Goal: Information Seeking & Learning: Learn about a topic

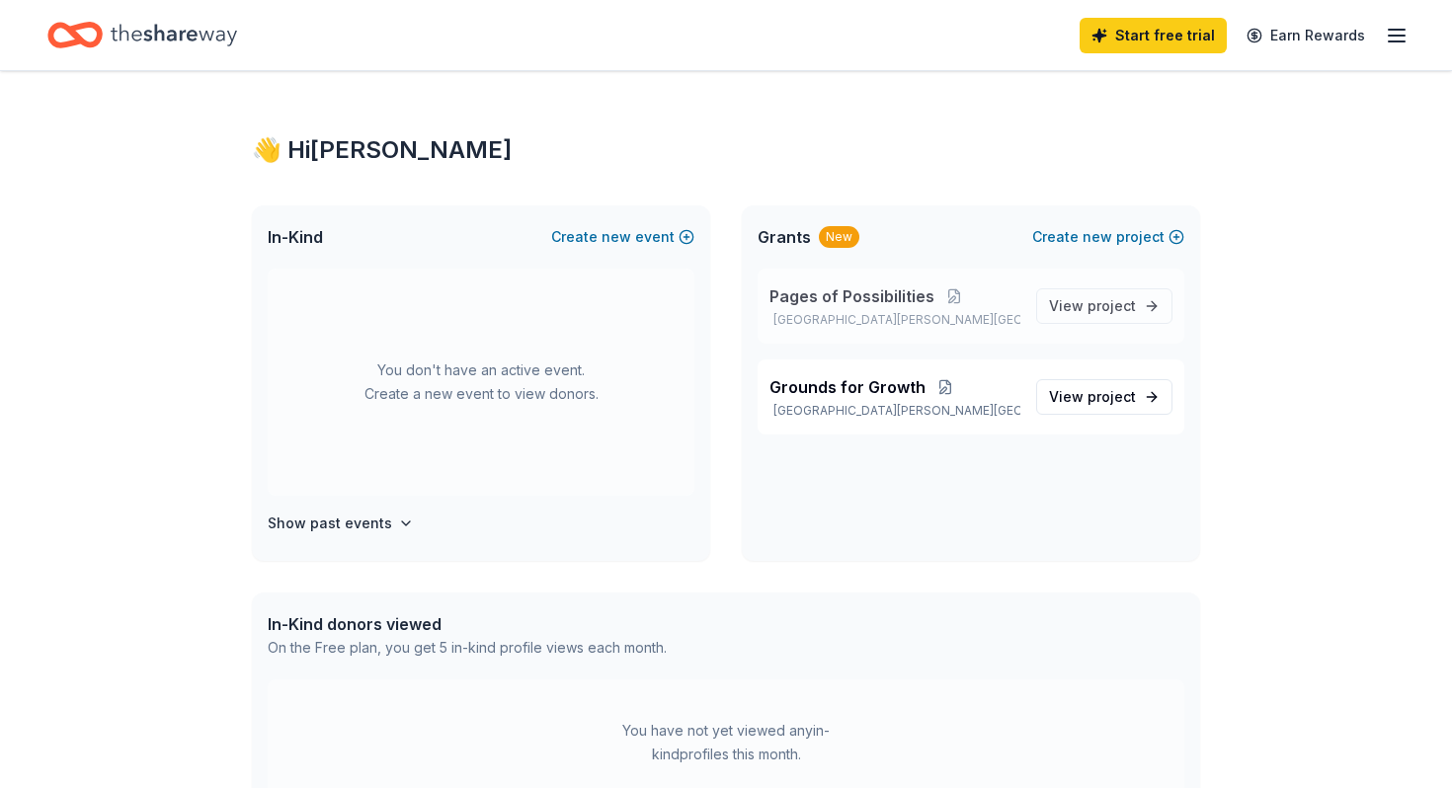
click at [874, 295] on span "Pages of Possibilities" at bounding box center [851, 296] width 165 height 24
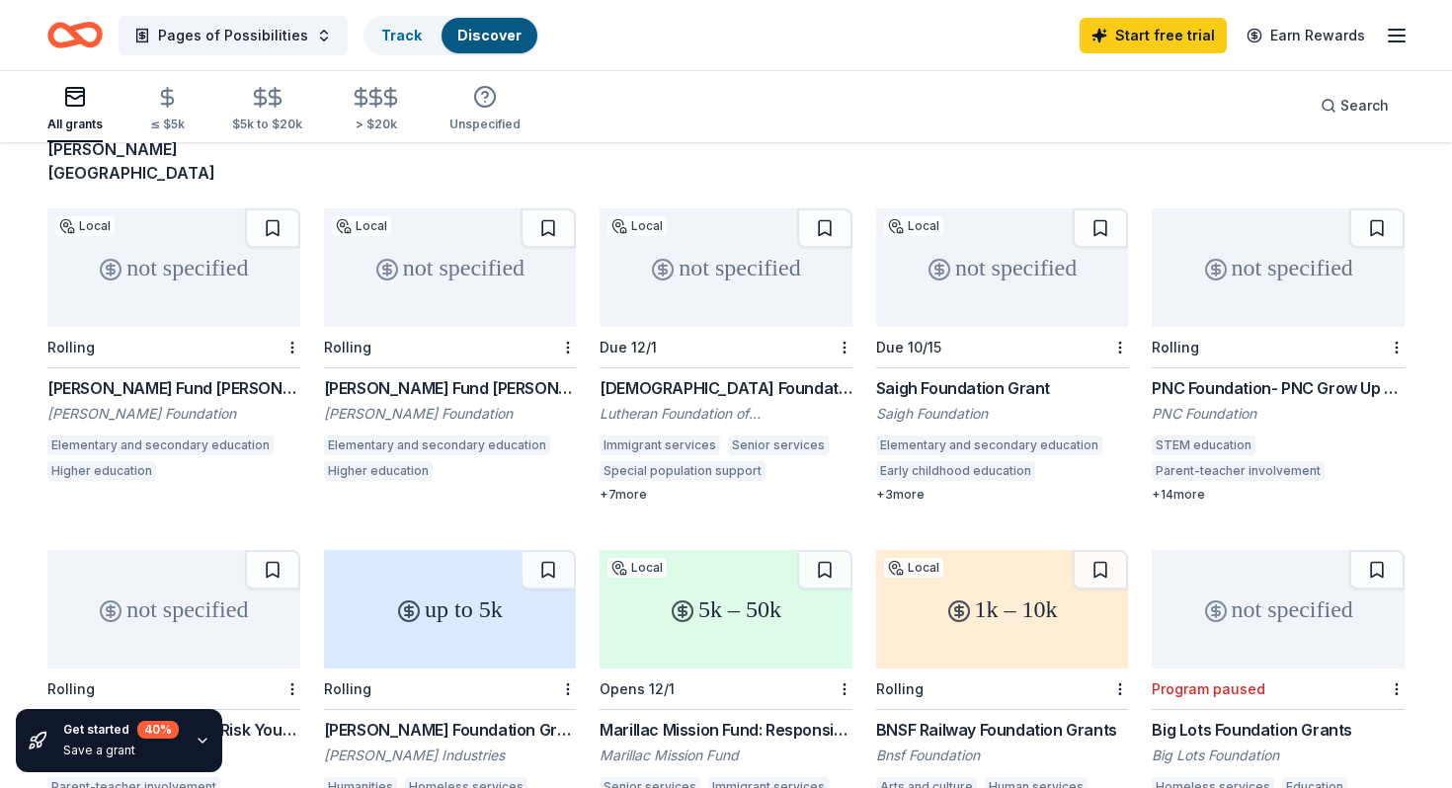
scroll to position [115, 0]
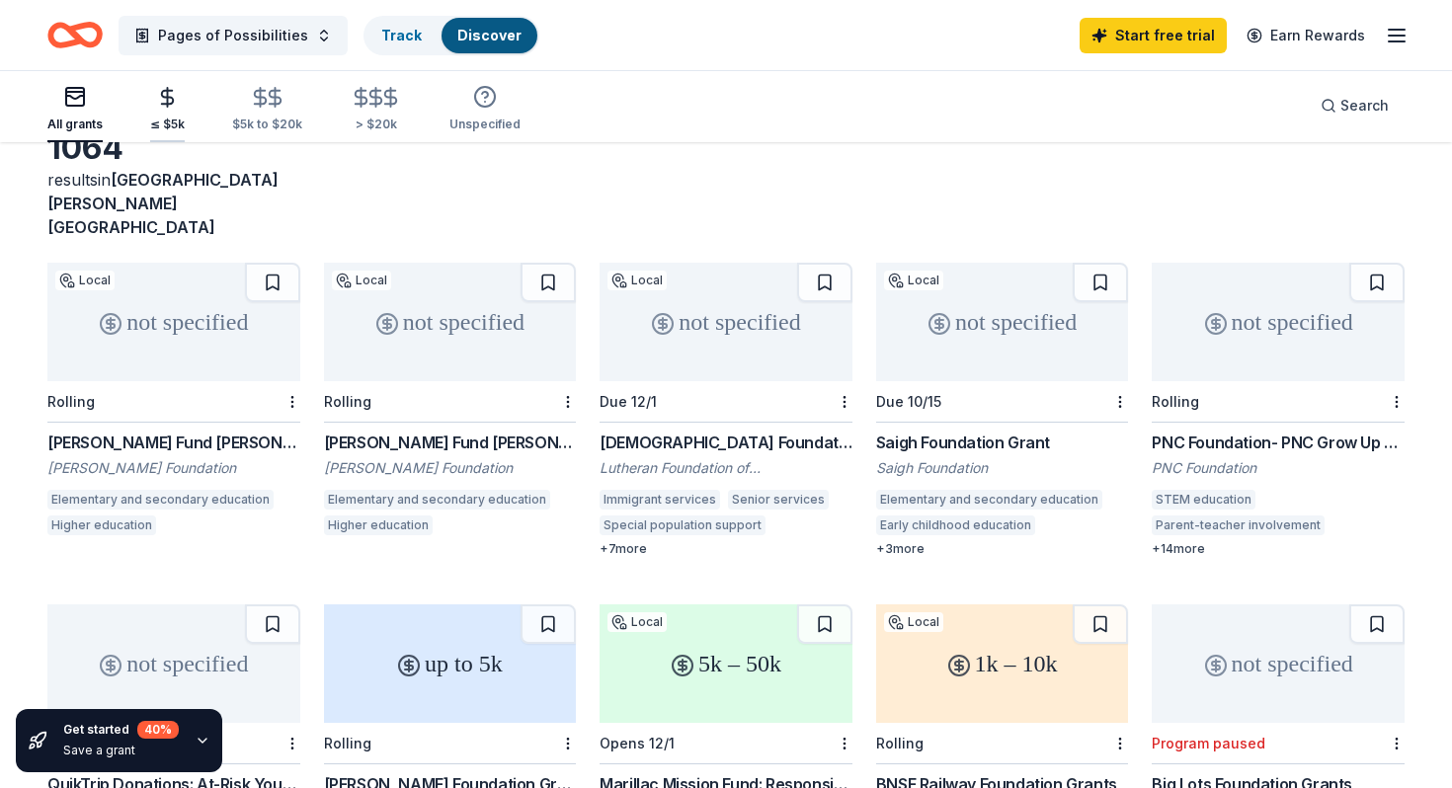
click at [166, 104] on icon "button" at bounding box center [168, 97] width 12 height 13
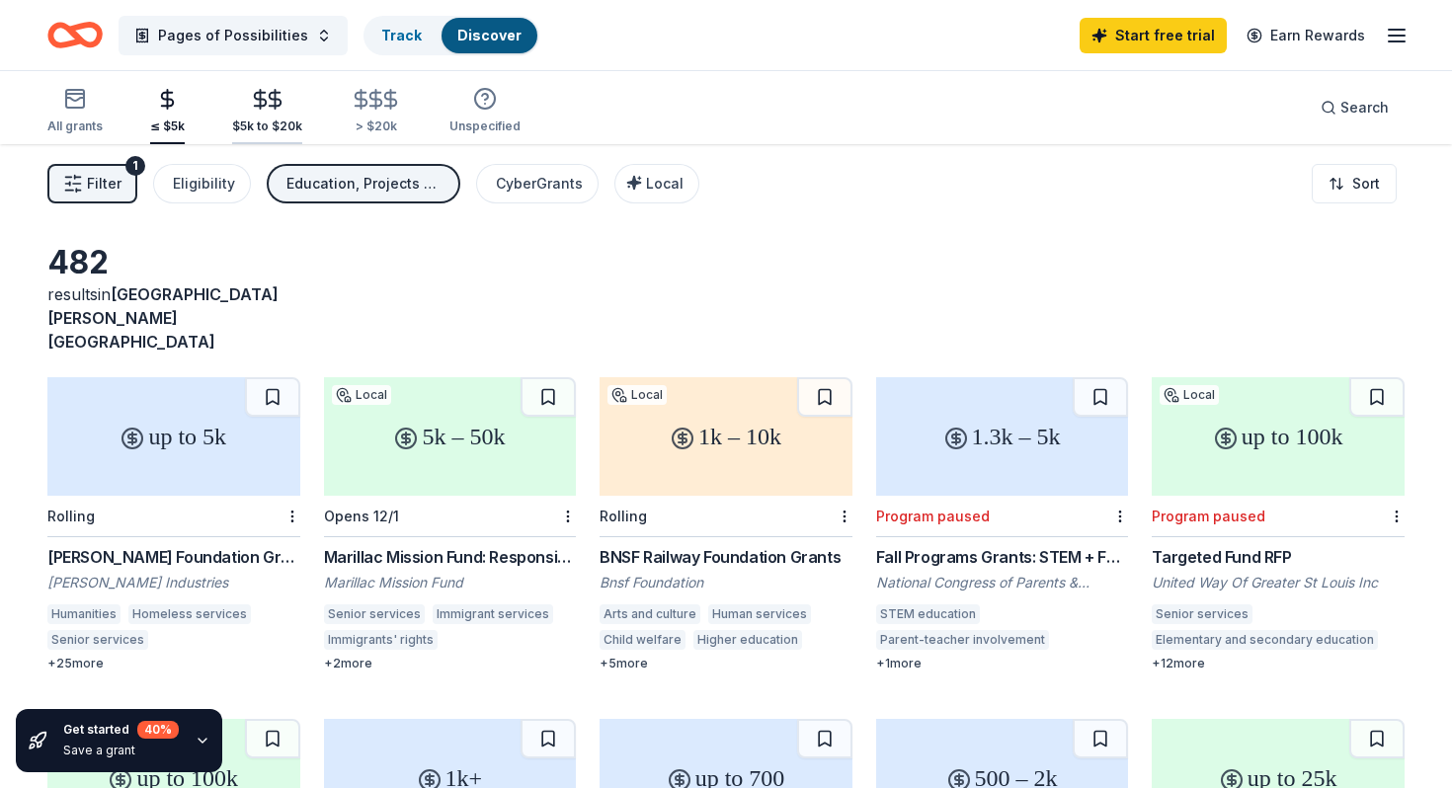
click at [264, 109] on icon "button" at bounding box center [275, 99] width 23 height 23
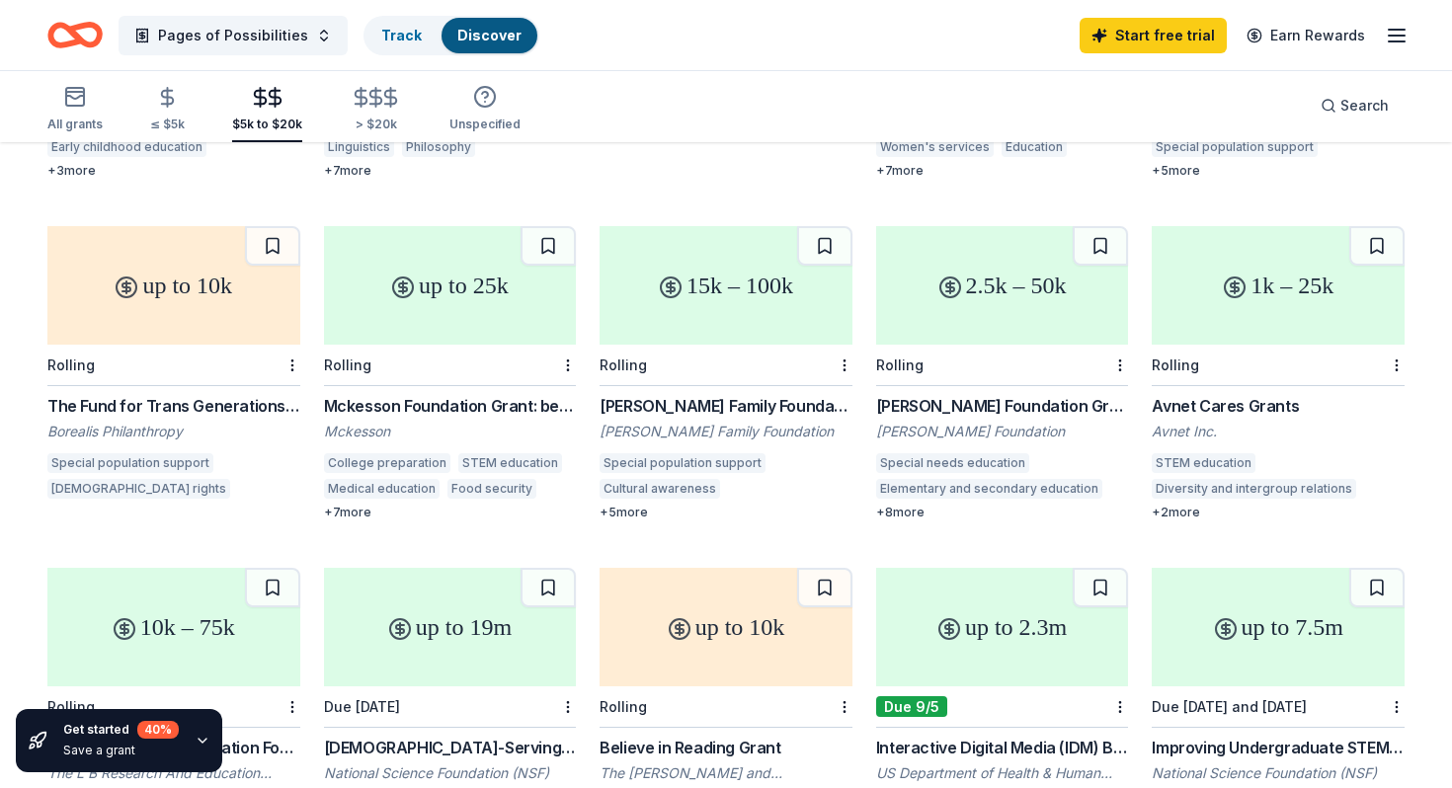
scroll to position [834, 0]
click at [302, 31] on button "Pages of Possibilities" at bounding box center [233, 36] width 229 height 40
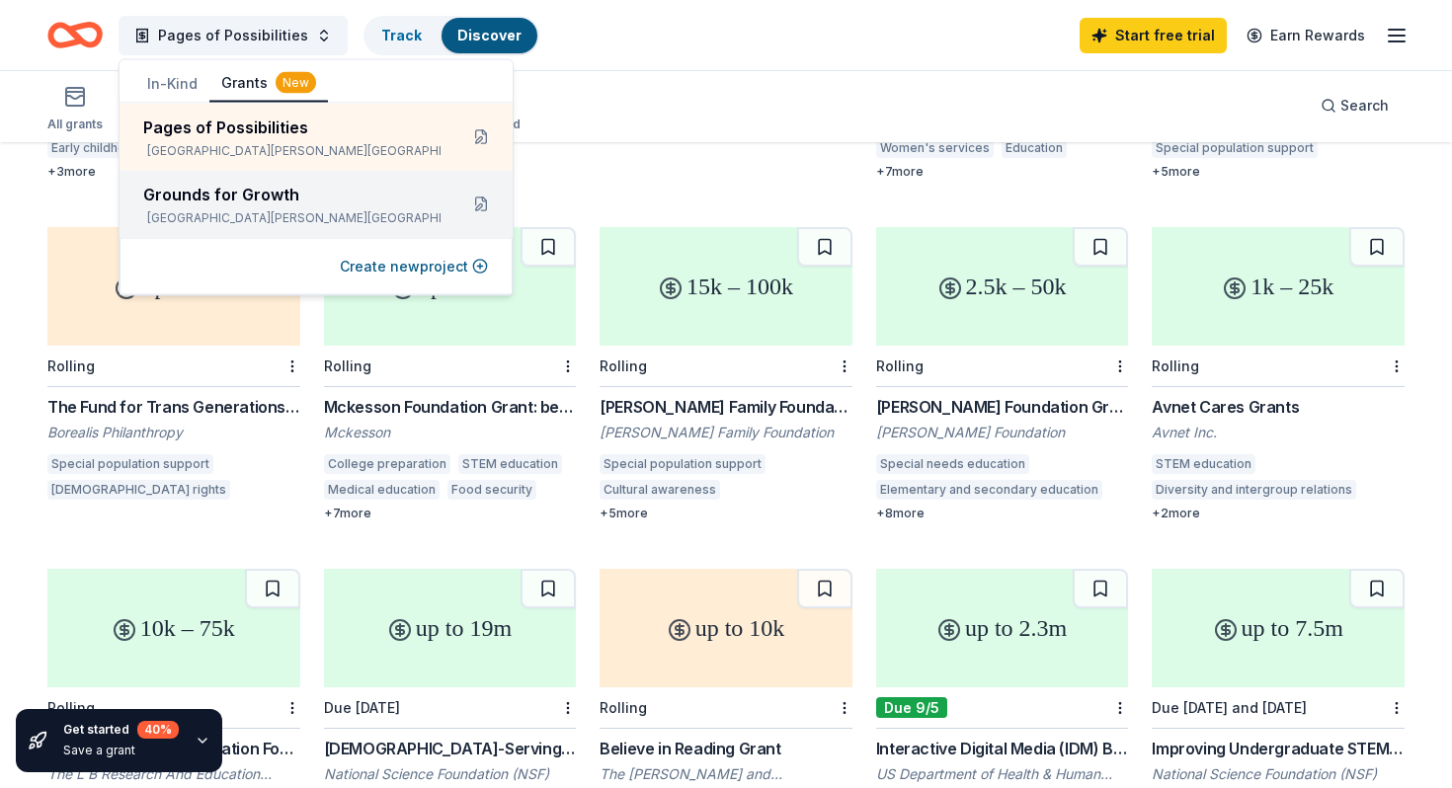
click at [215, 208] on div "Grounds for Growth [GEOGRAPHIC_DATA][PERSON_NAME][GEOGRAPHIC_DATA]" at bounding box center [292, 204] width 298 height 43
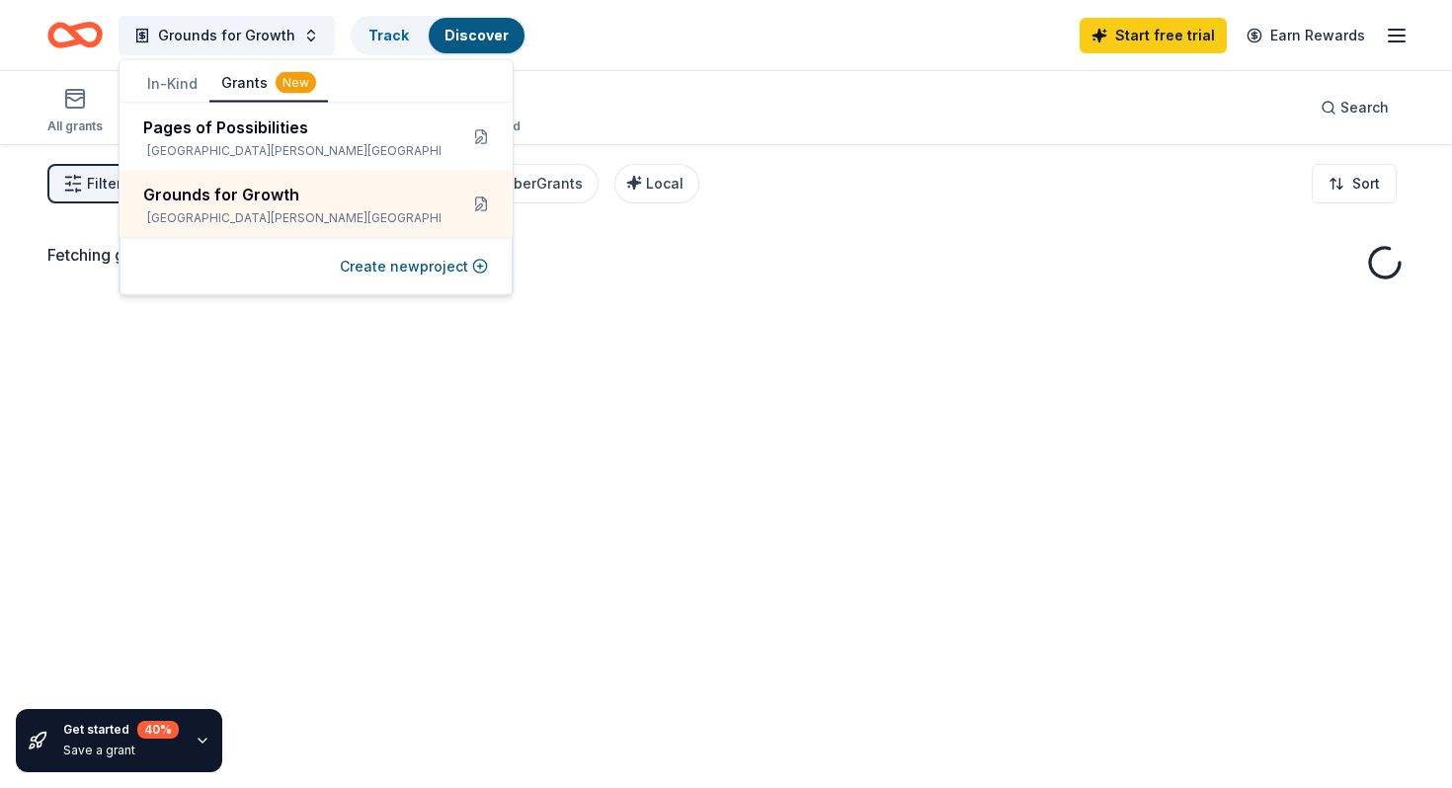
click at [653, 73] on div "All grants ≤ $5k $5k to $20k > $20k Unspecified Search" at bounding box center [725, 107] width 1357 height 73
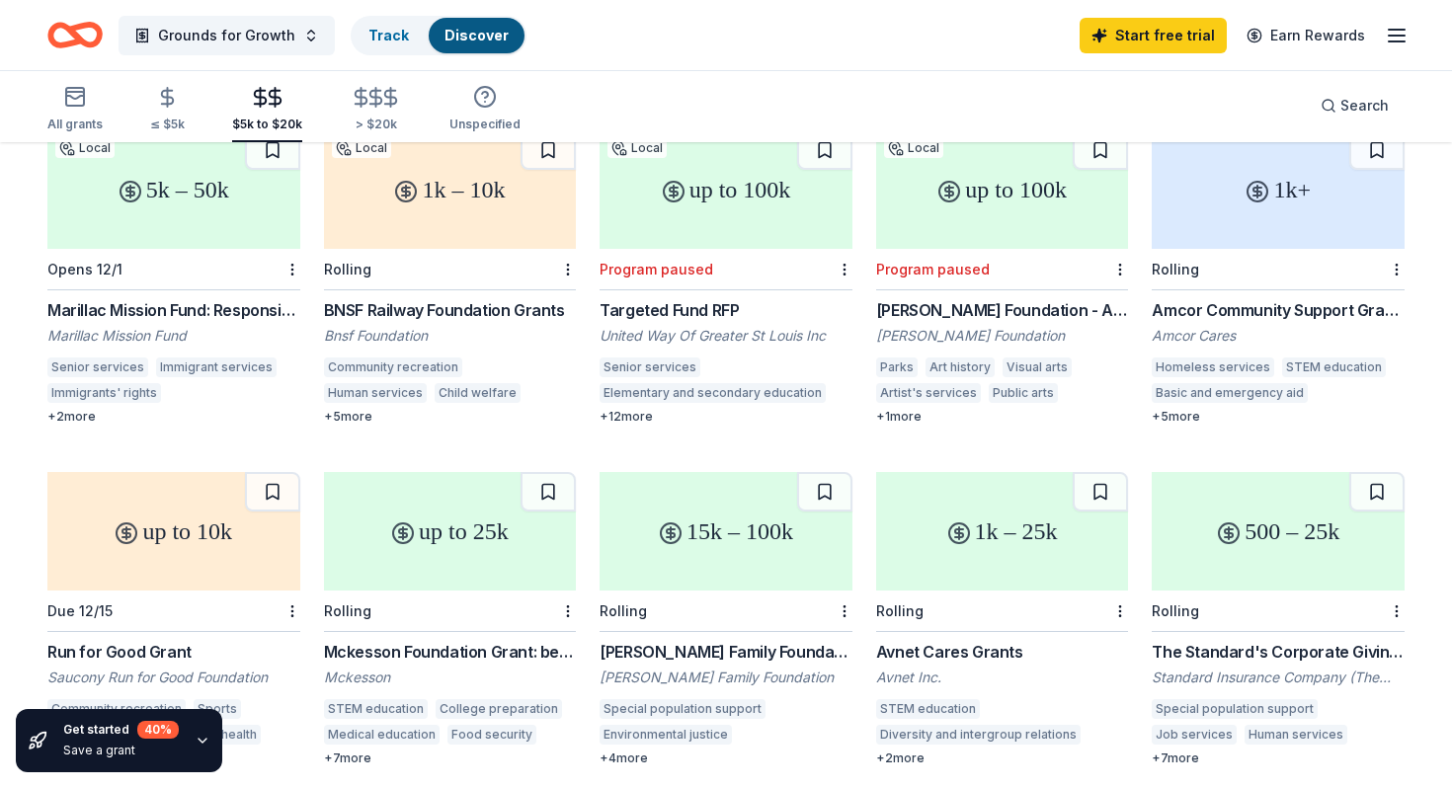
scroll to position [257, 0]
